Goal: Transaction & Acquisition: Purchase product/service

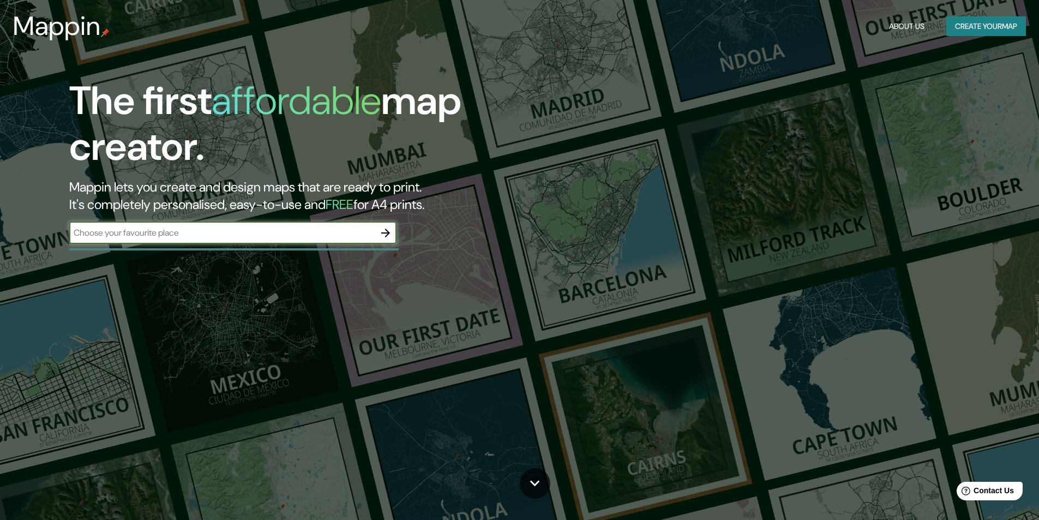
click at [284, 229] on input "text" at bounding box center [221, 232] width 305 height 13
type input "tajikstan"
click at [385, 233] on icon "button" at bounding box center [385, 233] width 9 height 9
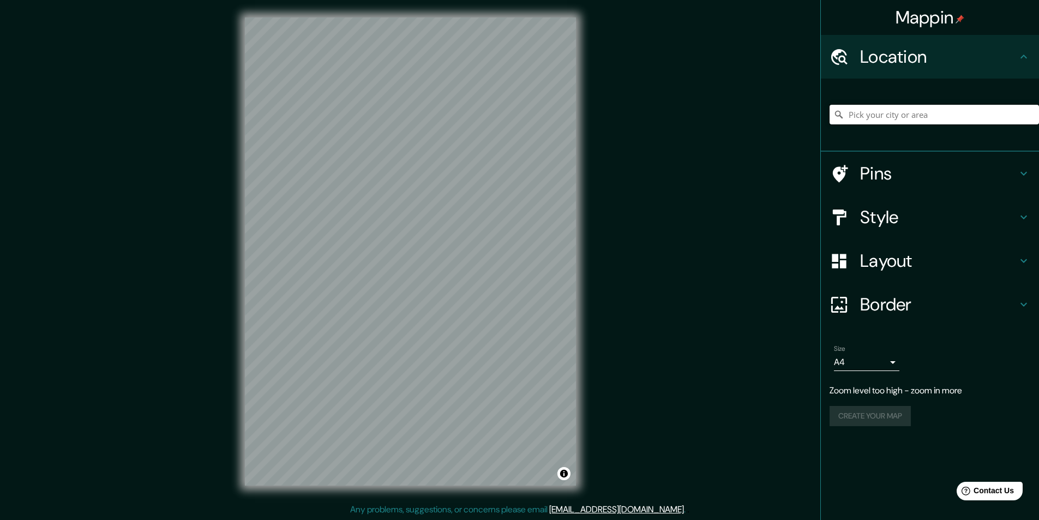
click at [904, 114] on input "Pick your city or area" at bounding box center [934, 115] width 209 height 20
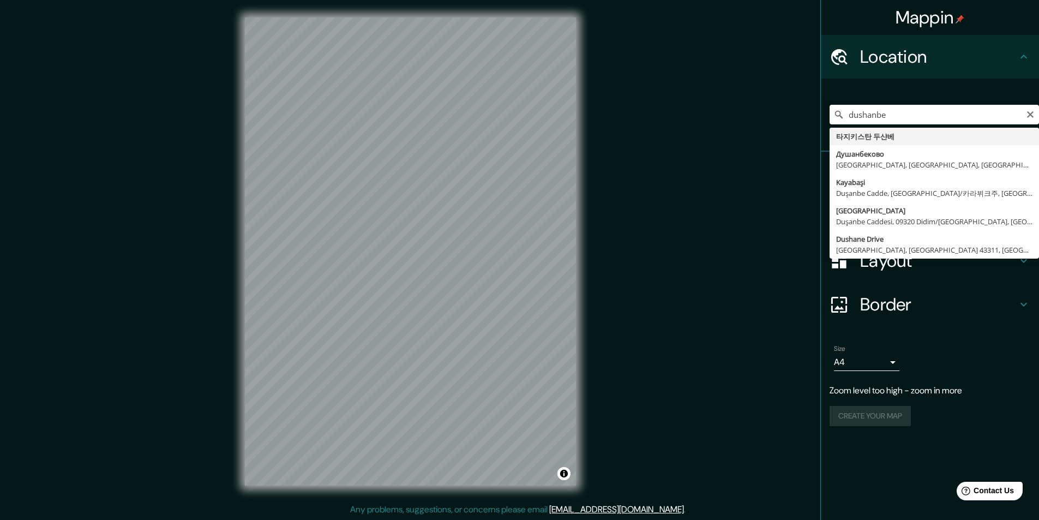
type input "dushanbe"
